Goal: Navigation & Orientation: Understand site structure

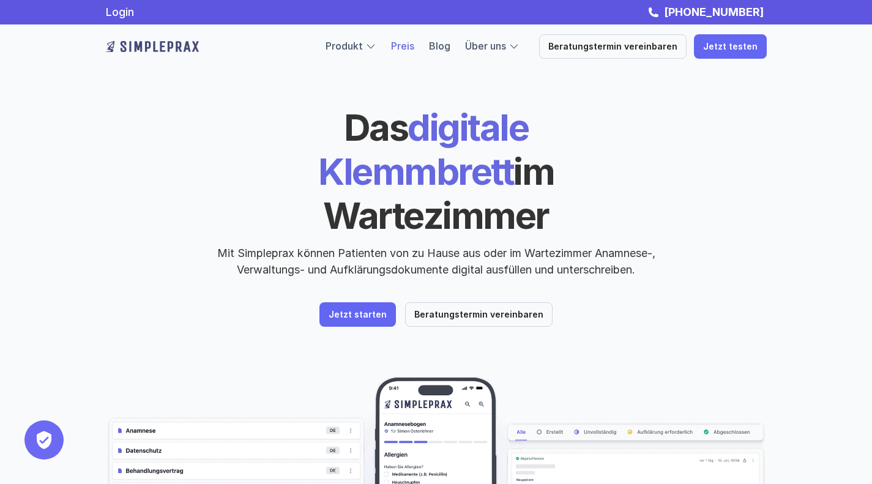
click at [412, 50] on link "Preis" at bounding box center [402, 46] width 23 height 12
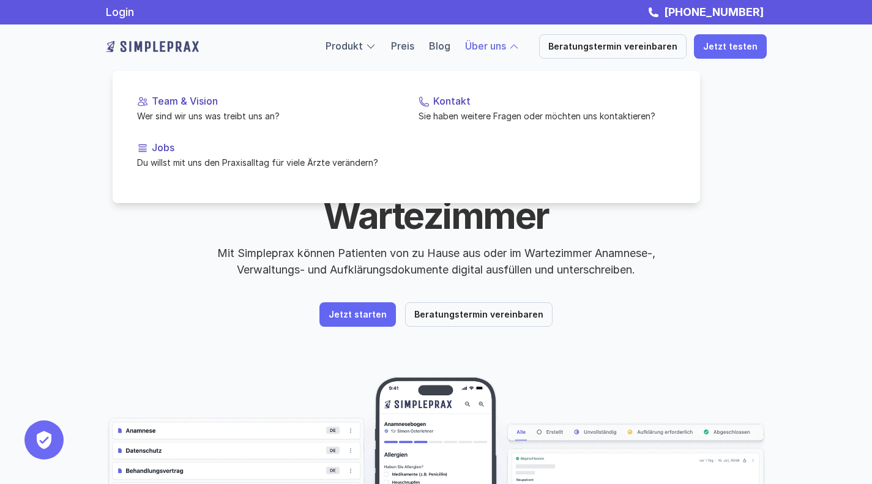
click at [496, 40] on link "Über uns" at bounding box center [485, 46] width 41 height 12
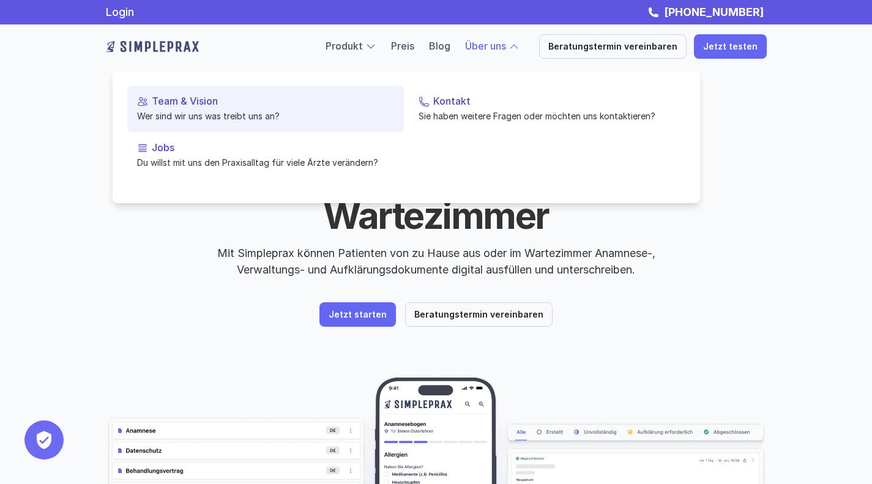
click at [166, 97] on p "Team & Vision" at bounding box center [273, 101] width 242 height 12
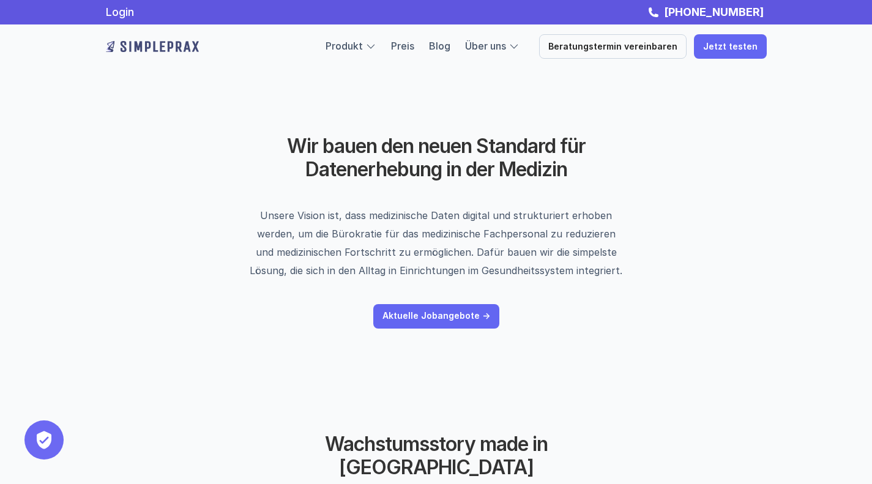
click at [141, 40] on img at bounding box center [152, 47] width 93 height 20
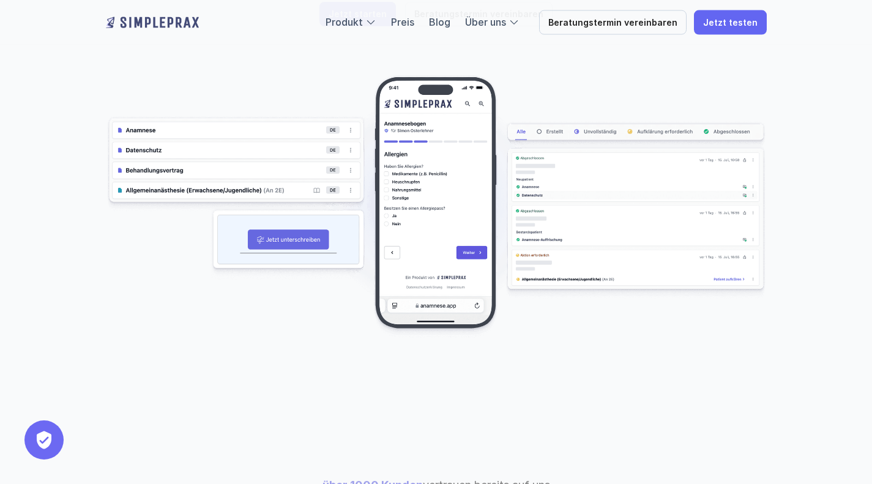
scroll to position [304, 0]
